Goal: Information Seeking & Learning: Learn about a topic

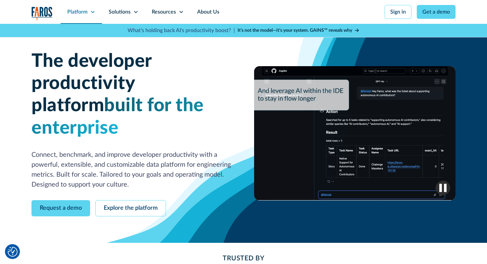
click at [83, 10] on div "Platform" at bounding box center [77, 12] width 20 height 8
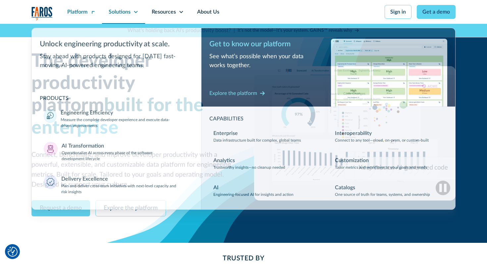
click at [118, 12] on div "Solutions" at bounding box center [120, 12] width 22 height 8
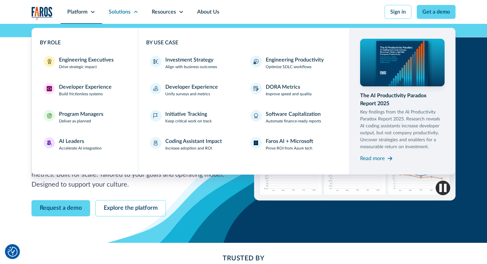
click at [89, 18] on div "Platform" at bounding box center [81, 12] width 41 height 24
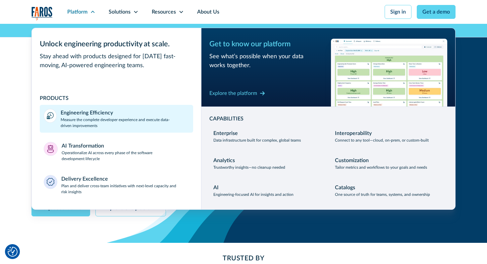
click at [101, 118] on p "Measure the complete developer experience and execute data-driven improvements" at bounding box center [125, 123] width 129 height 12
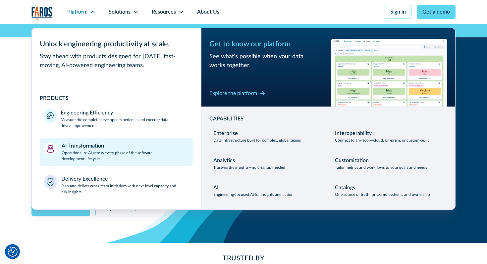
click at [101, 157] on p "Operationalize AI across every phase of the software development lifecycle" at bounding box center [126, 156] width 128 height 12
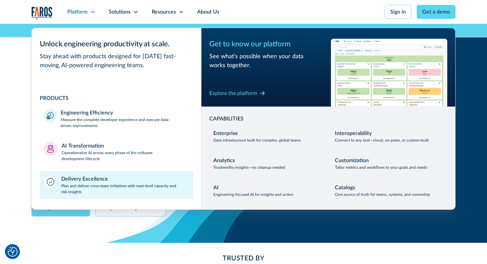
click at [102, 185] on p "Plan and deliver cross-team initiatives with next-level capacity and risk insig…" at bounding box center [125, 189] width 128 height 12
